Goal: Find contact information: Find contact information

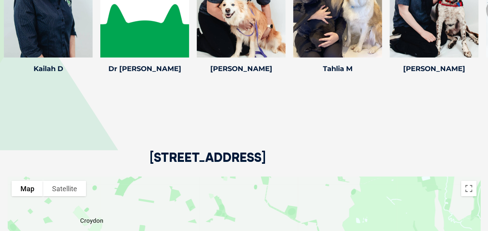
scroll to position [1189, 0]
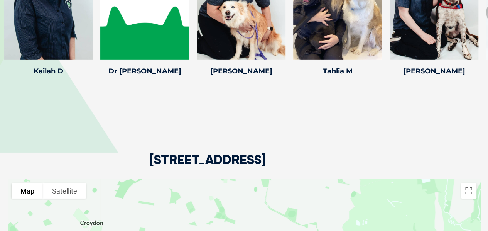
drag, startPoint x: 143, startPoint y: 145, endPoint x: 447, endPoint y: 151, distance: 303.9
click at [446, 150] on div "[STREET_ADDRESS]" at bounding box center [244, 132] width 472 height 94
copy h2 "[STREET_ADDRESS]"
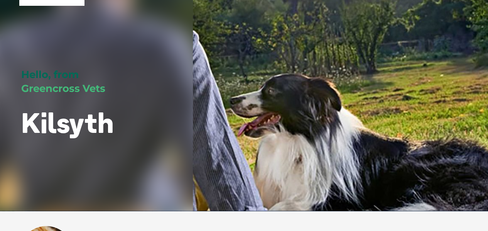
scroll to position [0, 0]
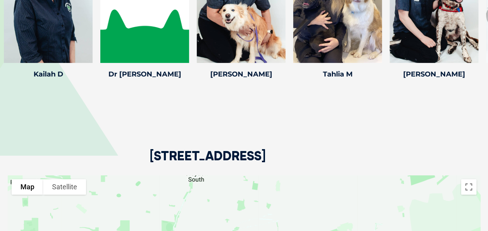
scroll to position [1258, 0]
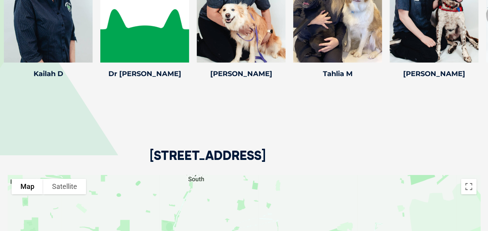
drag, startPoint x: 423, startPoint y: 156, endPoint x: 151, endPoint y: 160, distance: 272.2
click at [151, 160] on div "183/225 Canterbury Road, Bayswater VIC 3153" at bounding box center [244, 128] width 472 height 94
copy h2 "183/225 Canterbury Road, Bayswater VIC 3153"
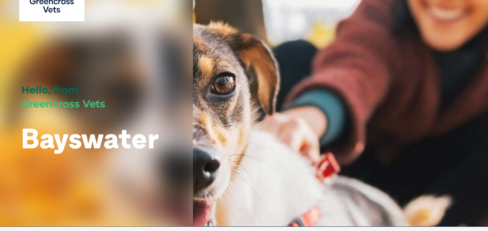
scroll to position [0, 0]
